Goal: Information Seeking & Learning: Find specific fact

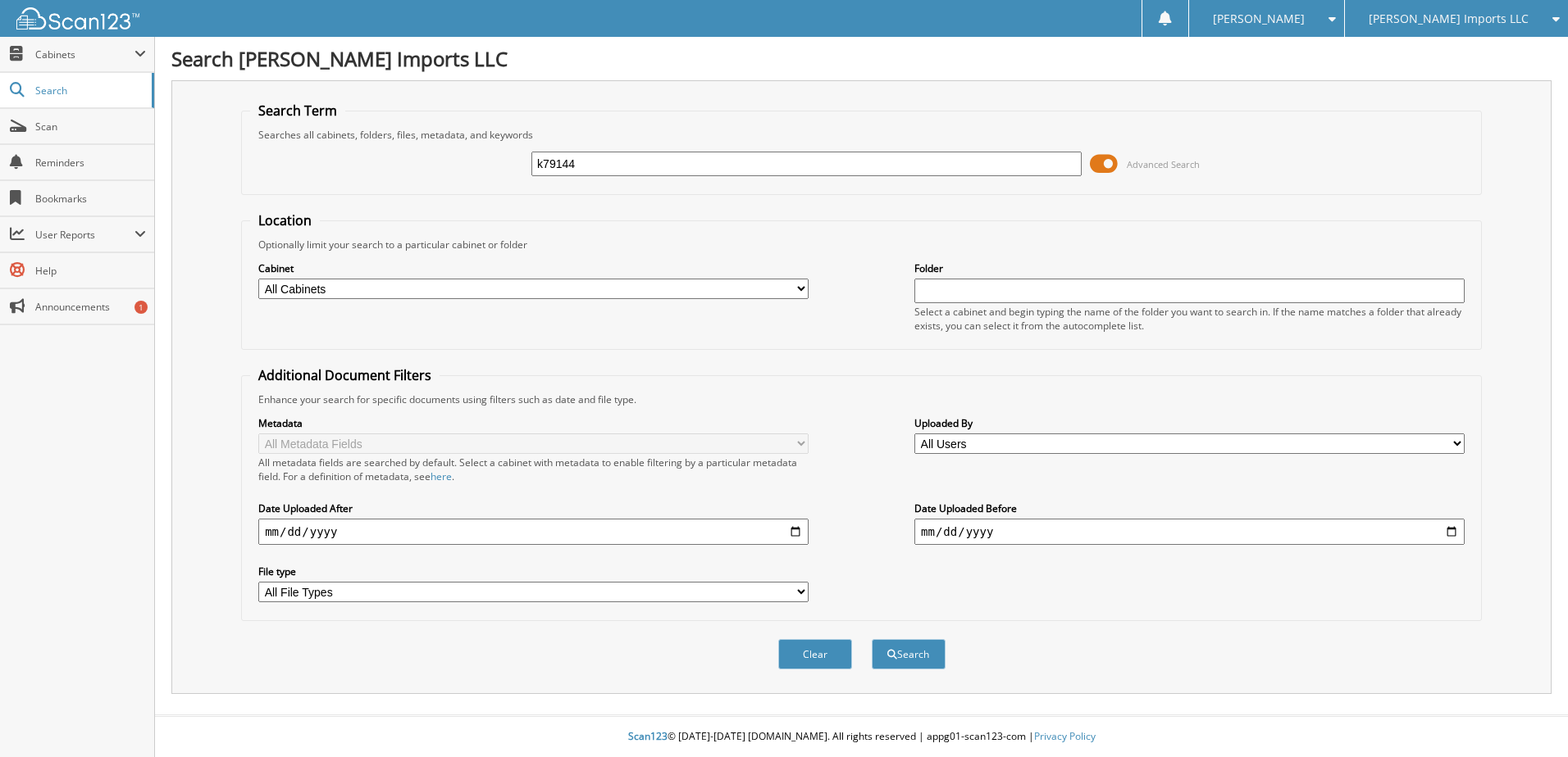
type input "k79144"
click at [872, 639] on button "Search" at bounding box center [909, 654] width 74 height 30
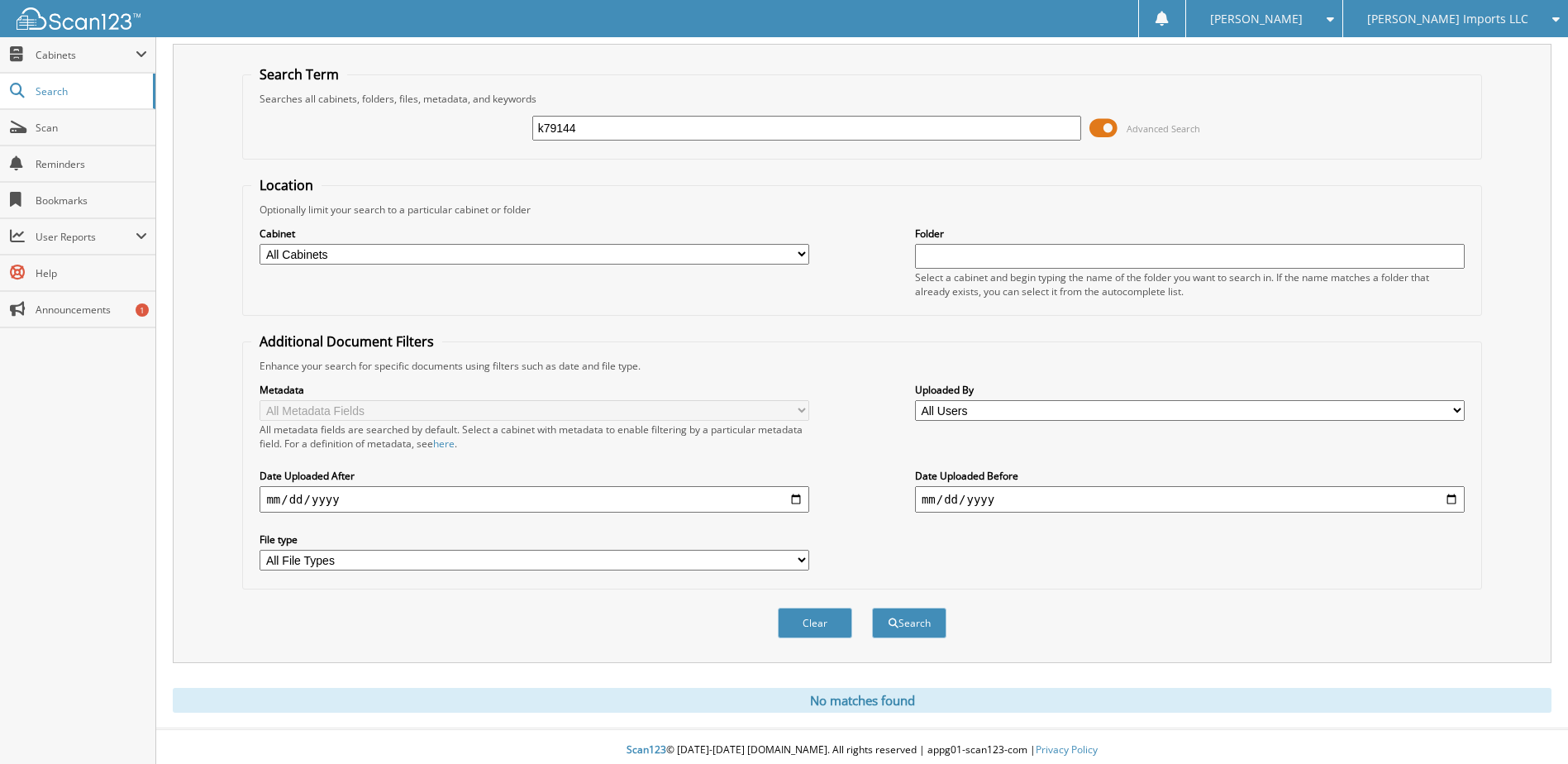
scroll to position [45, 0]
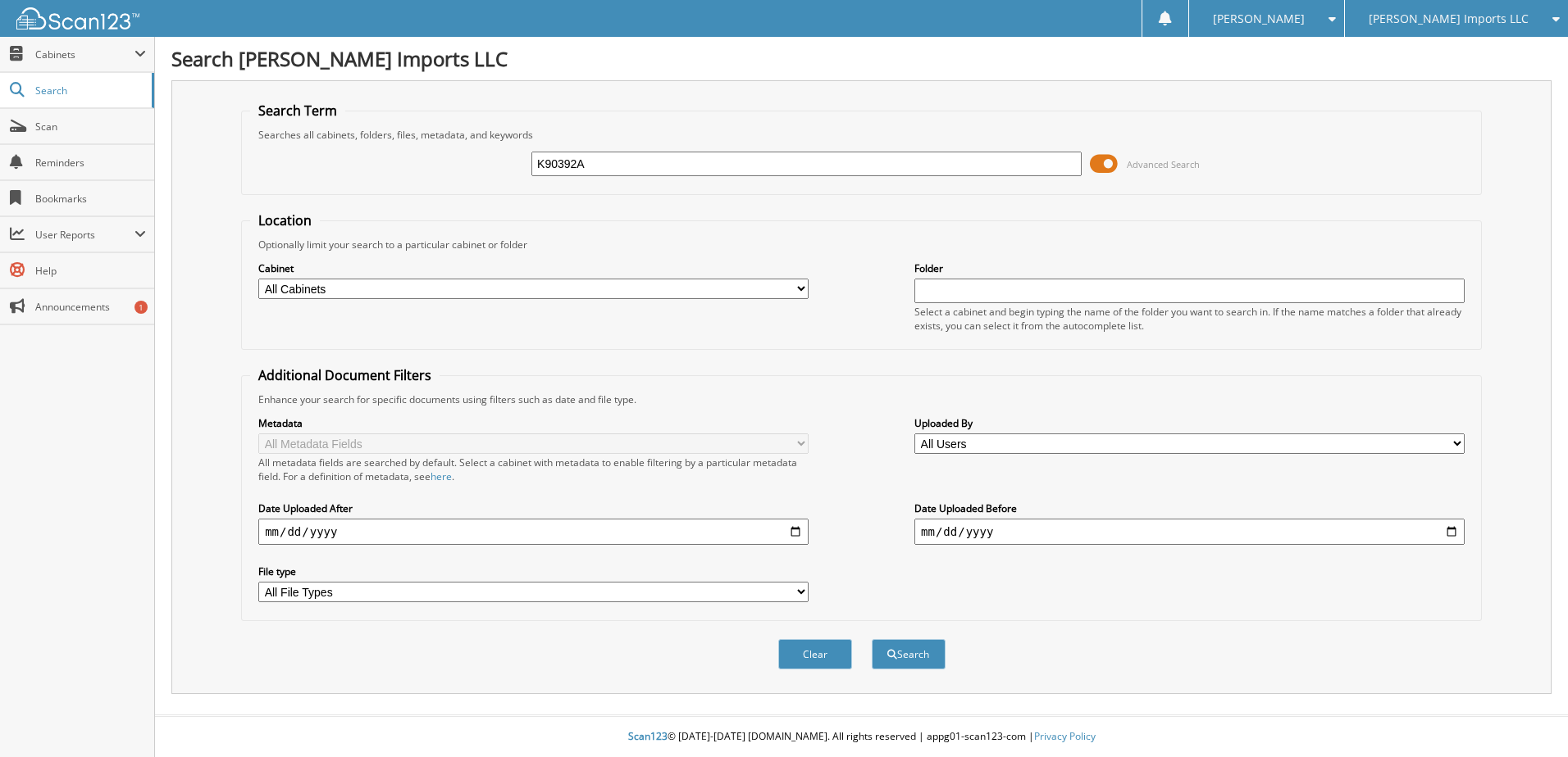
type input "K90392A"
click at [872, 639] on button "Search" at bounding box center [909, 654] width 74 height 30
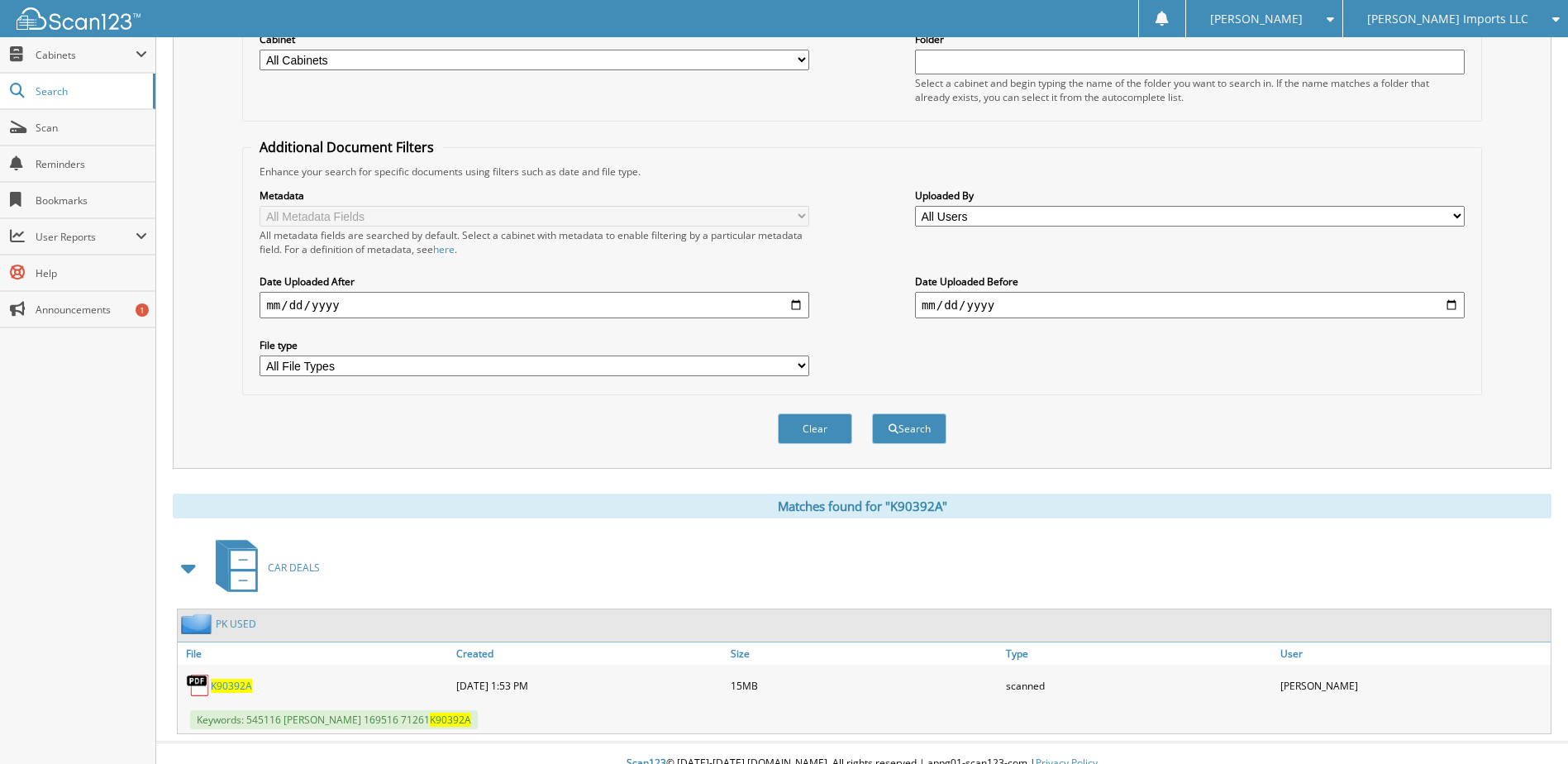
scroll to position [252, 0]
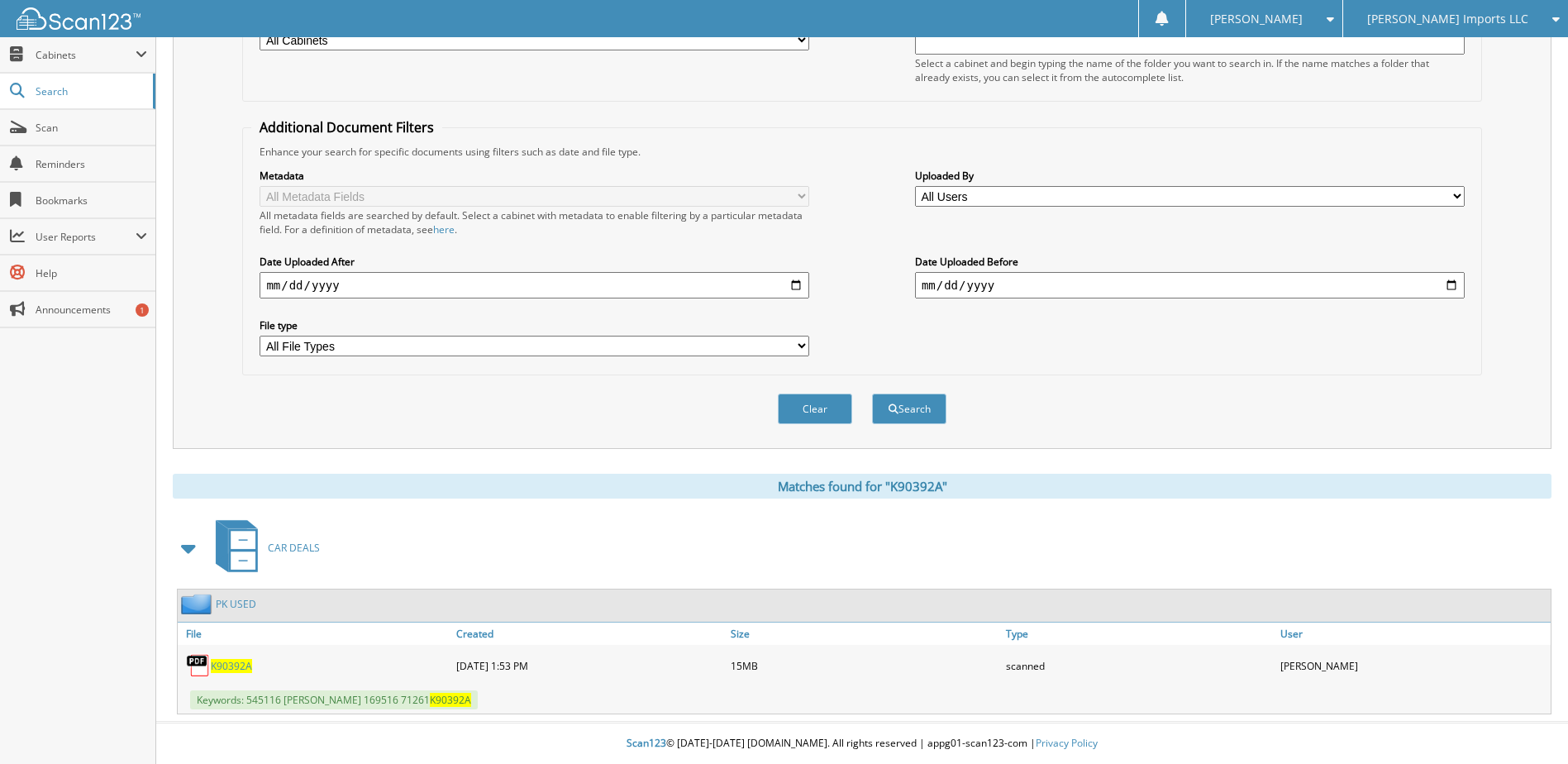
click at [228, 672] on span "K90392A" at bounding box center [231, 666] width 42 height 14
